Goal: Transaction & Acquisition: Purchase product/service

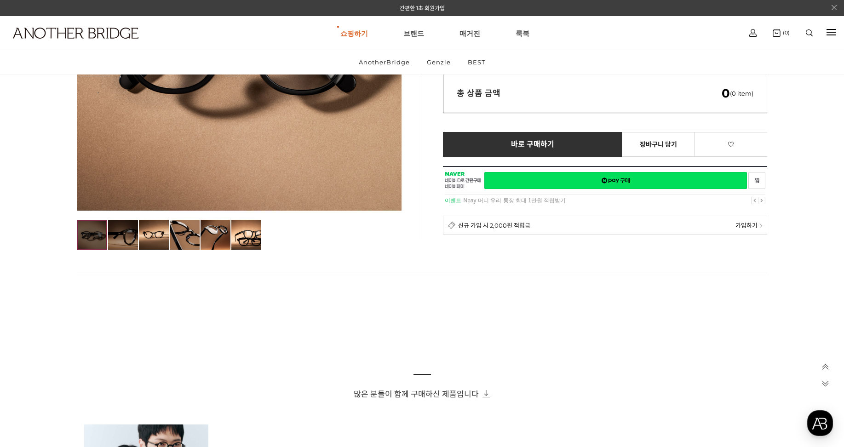
click at [126, 233] on img at bounding box center [123, 235] width 30 height 30
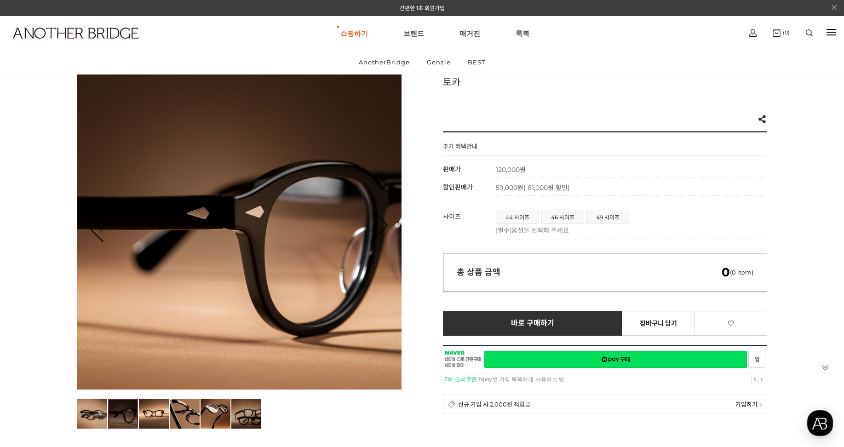
scroll to position [184, 0]
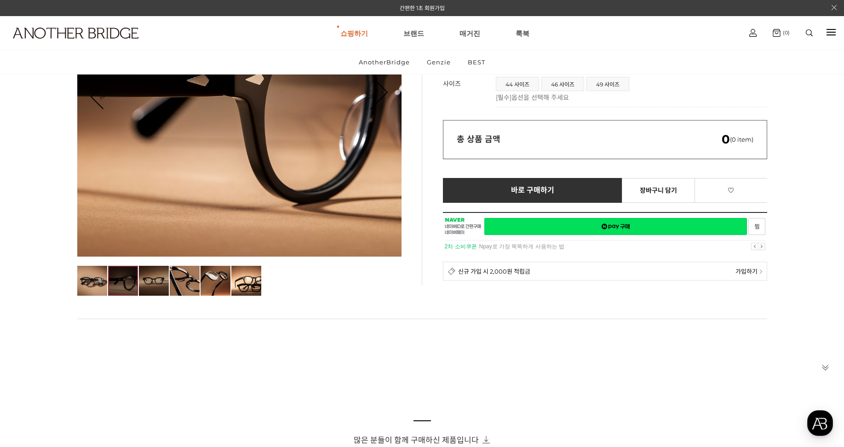
click at [155, 286] on img at bounding box center [154, 281] width 30 height 30
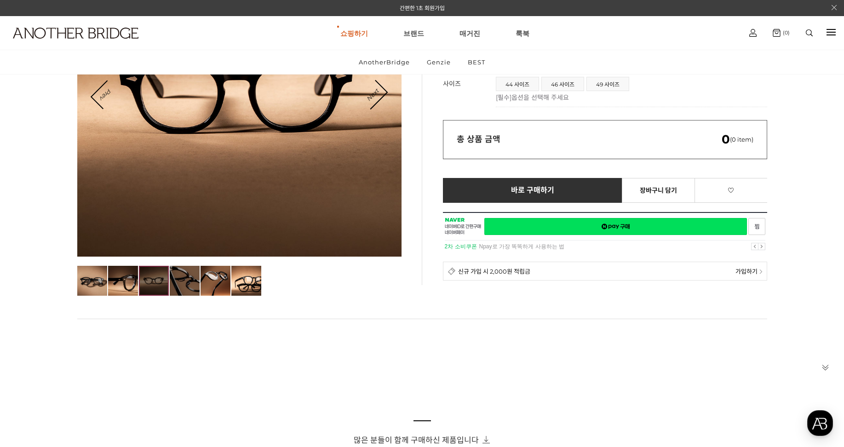
click at [187, 282] on img at bounding box center [185, 281] width 30 height 30
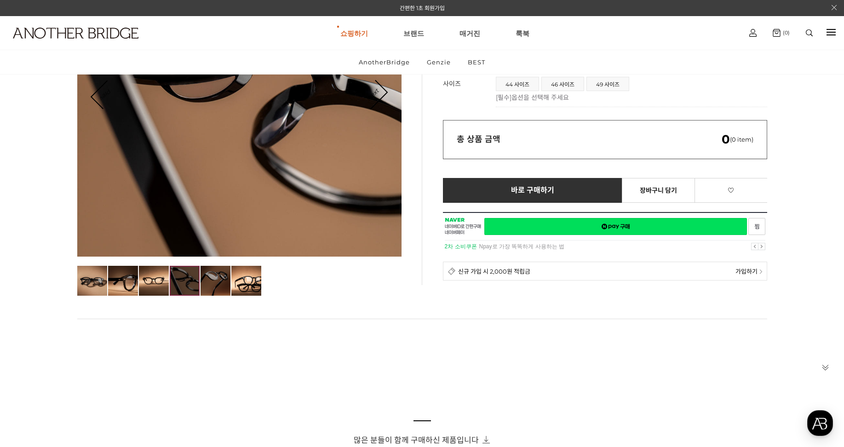
click at [224, 287] on img at bounding box center [216, 281] width 30 height 30
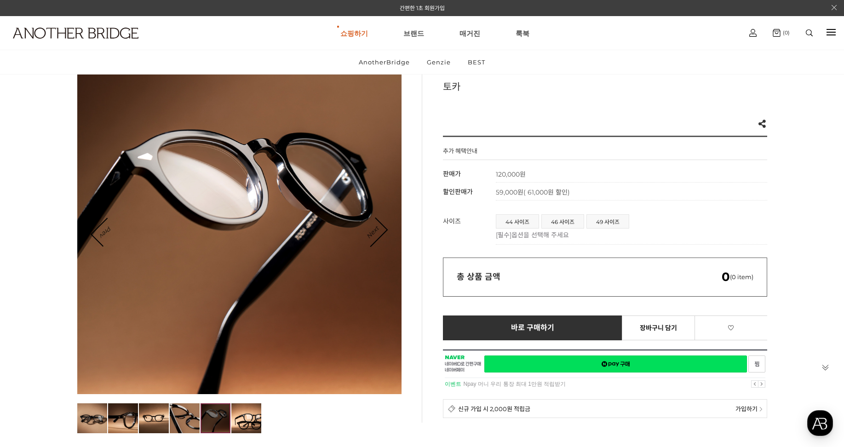
scroll to position [46, 0]
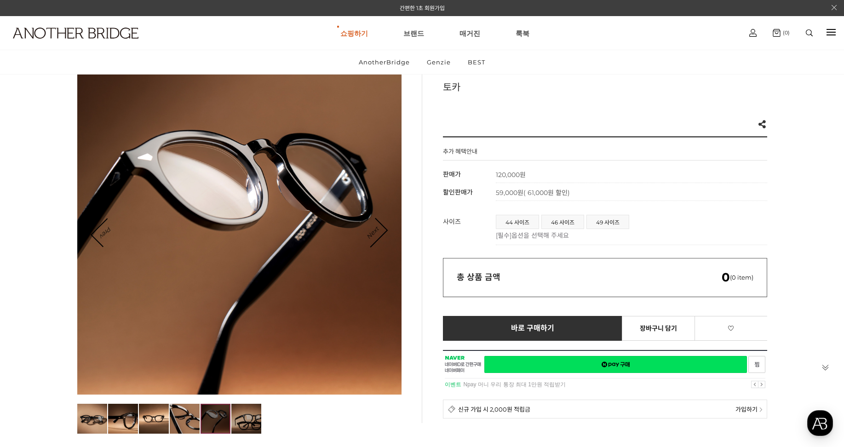
click at [248, 425] on img at bounding box center [246, 419] width 30 height 30
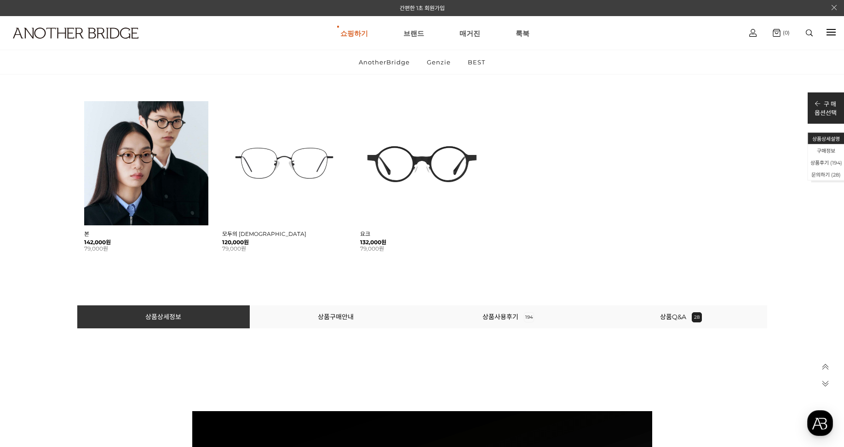
scroll to position [552, 0]
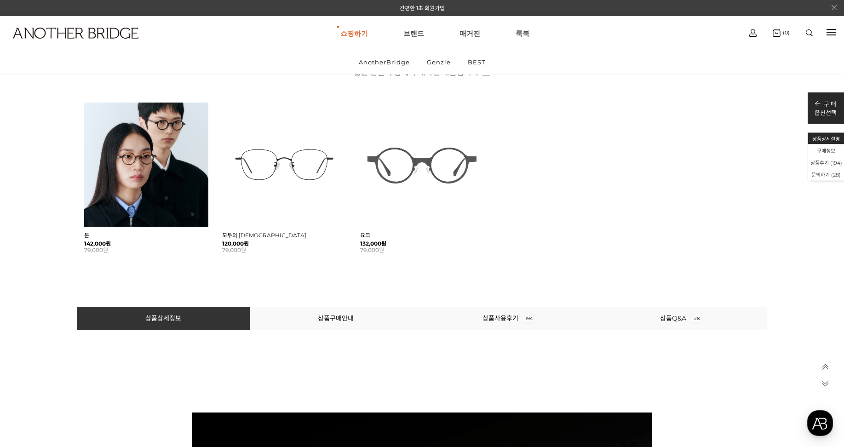
click at [408, 148] on img at bounding box center [422, 165] width 124 height 124
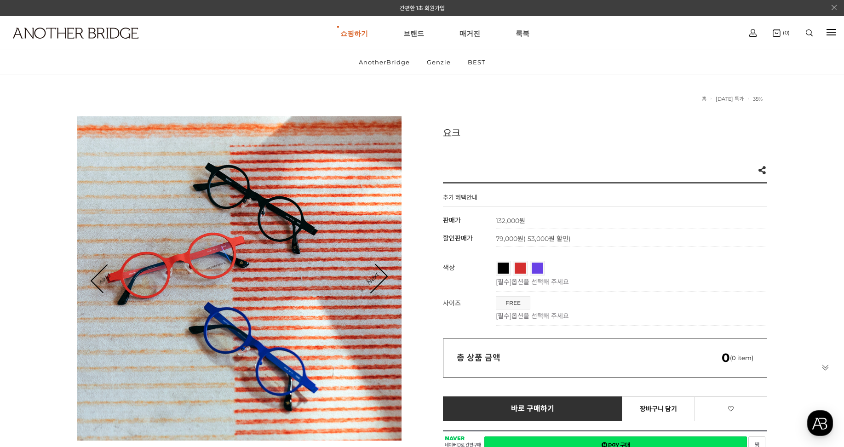
click at [534, 267] on span "코발트 블루" at bounding box center [554, 266] width 45 height 6
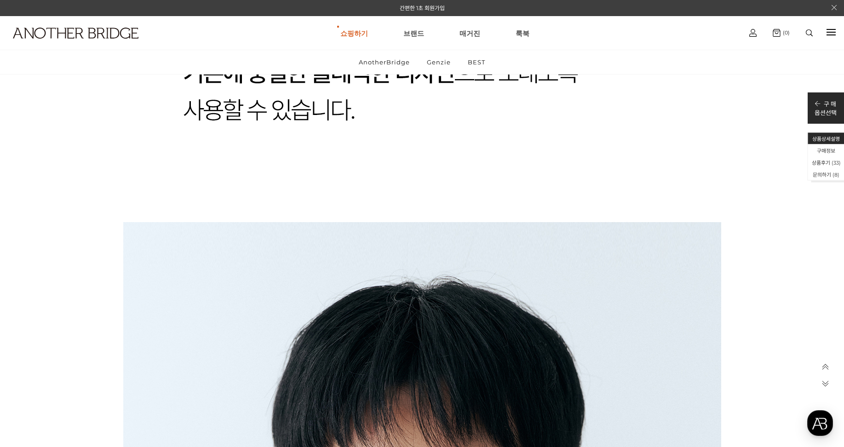
scroll to position [4922, 0]
